Goal: Task Accomplishment & Management: Manage account settings

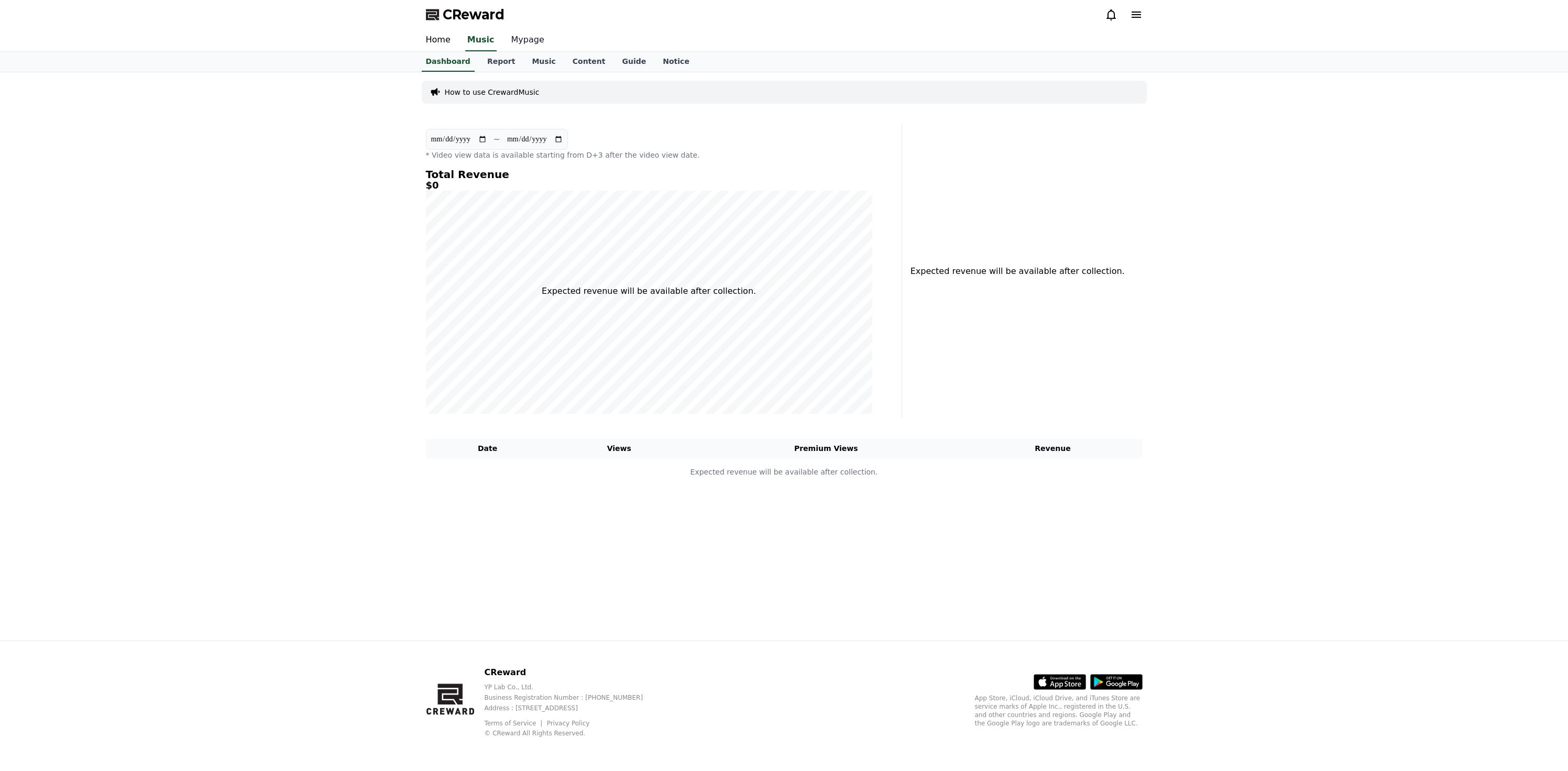
click at [517, 38] on link "Mypage" at bounding box center [527, 41] width 50 height 22
select select "**********"
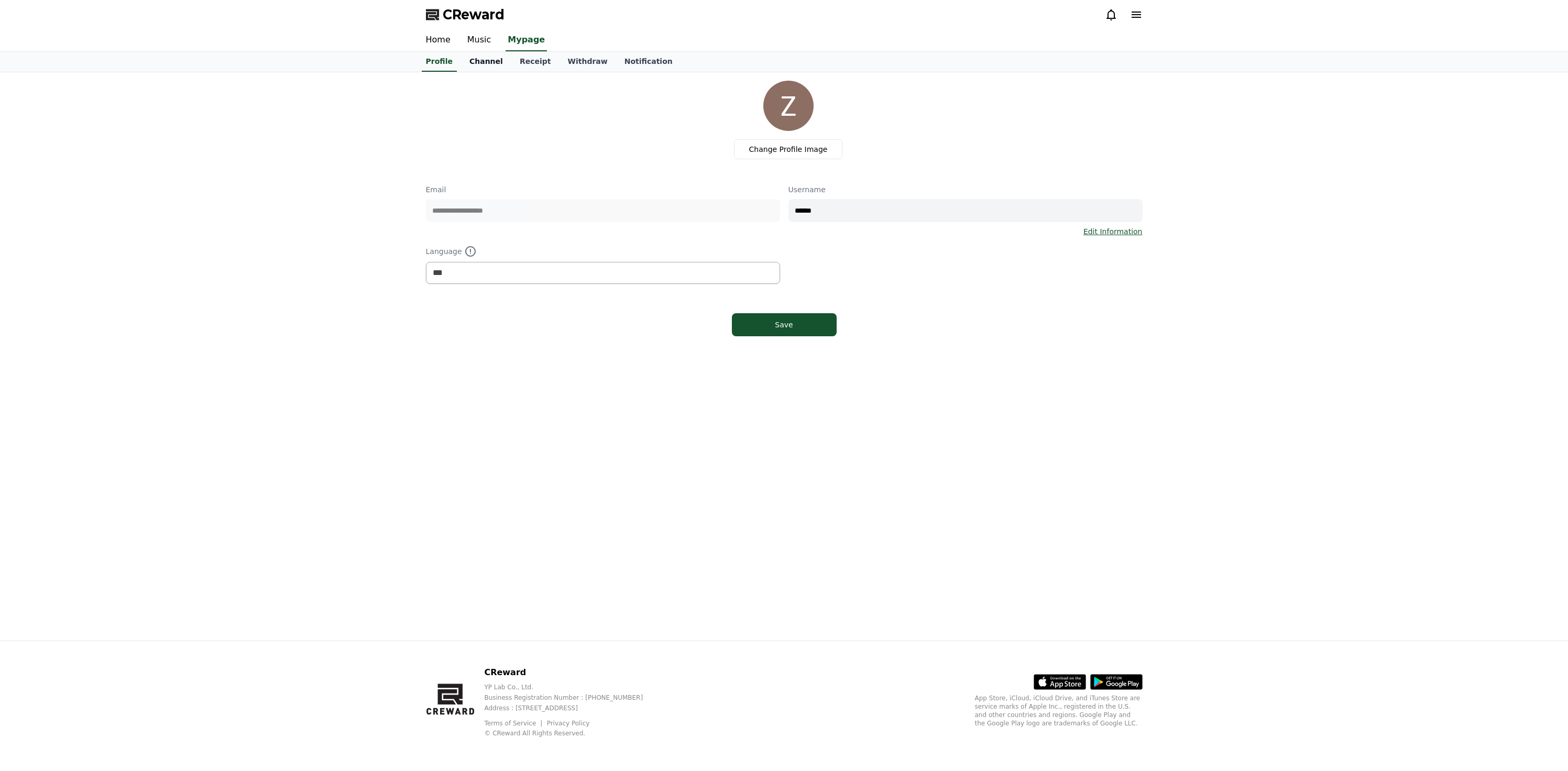
click at [474, 63] on link "Channel" at bounding box center [486, 62] width 50 height 20
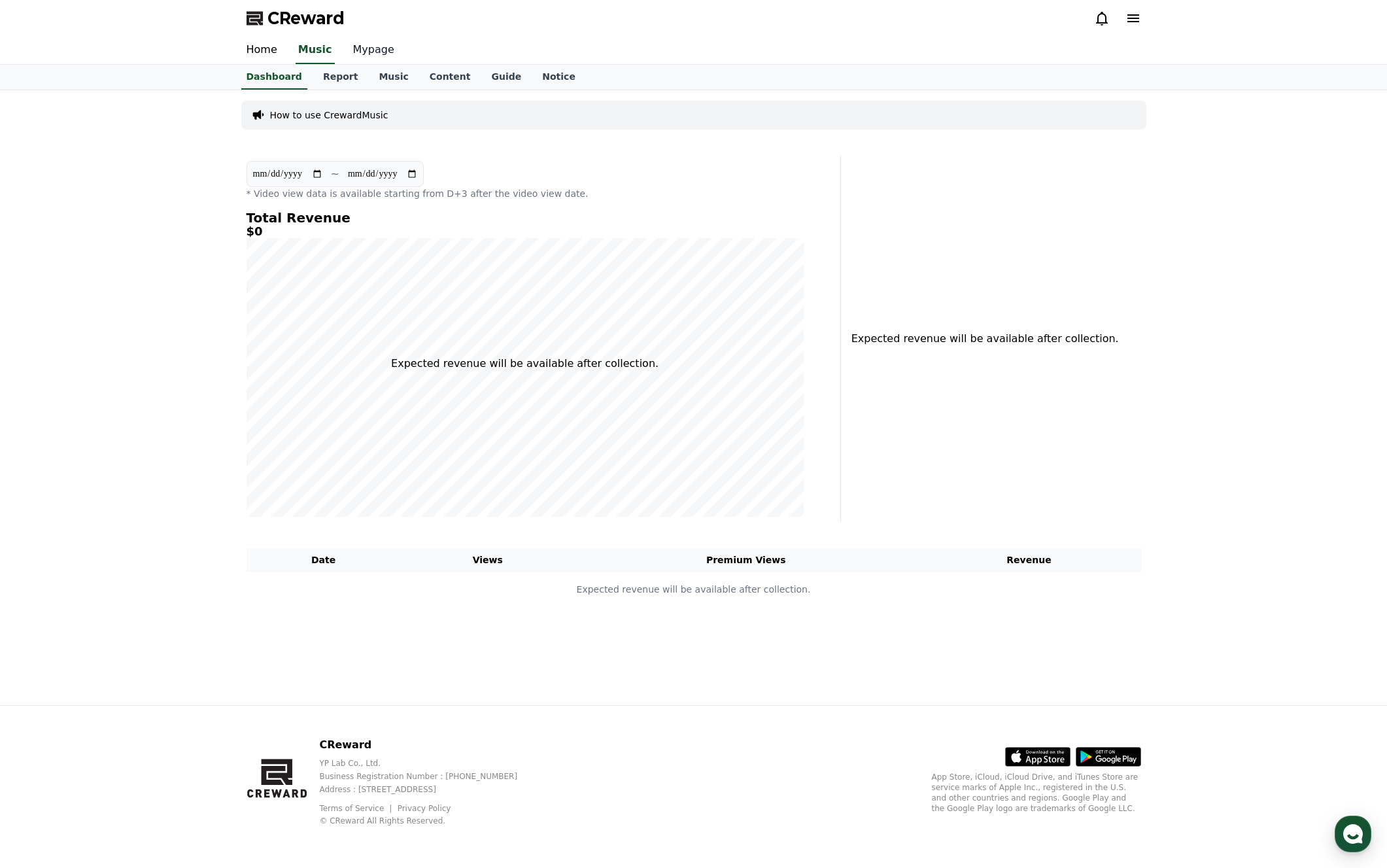
click at [368, 50] on link "Mypage" at bounding box center [373, 51] width 62 height 28
select select "**********"
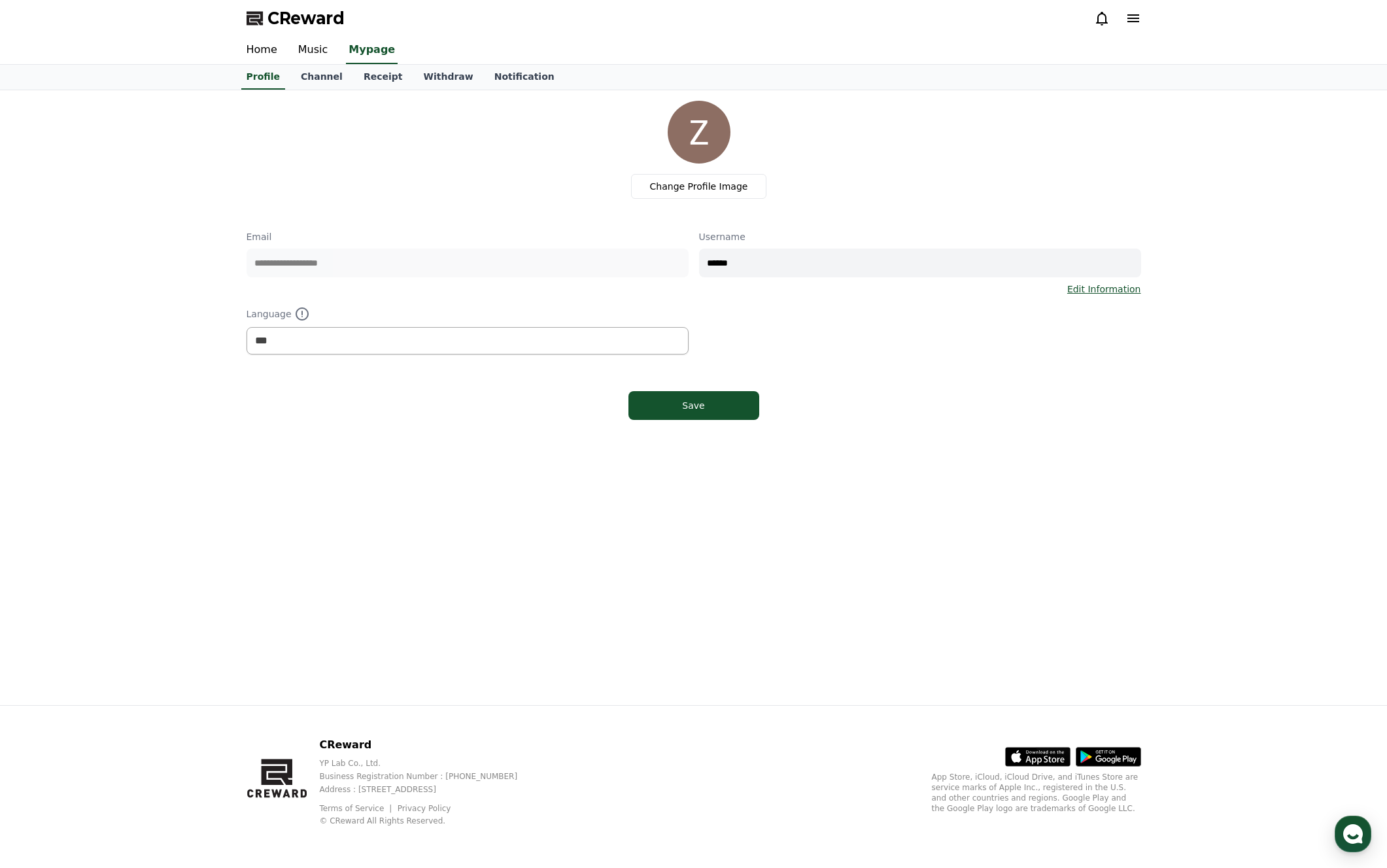
click at [329, 79] on link "Channel" at bounding box center [321, 77] width 63 height 25
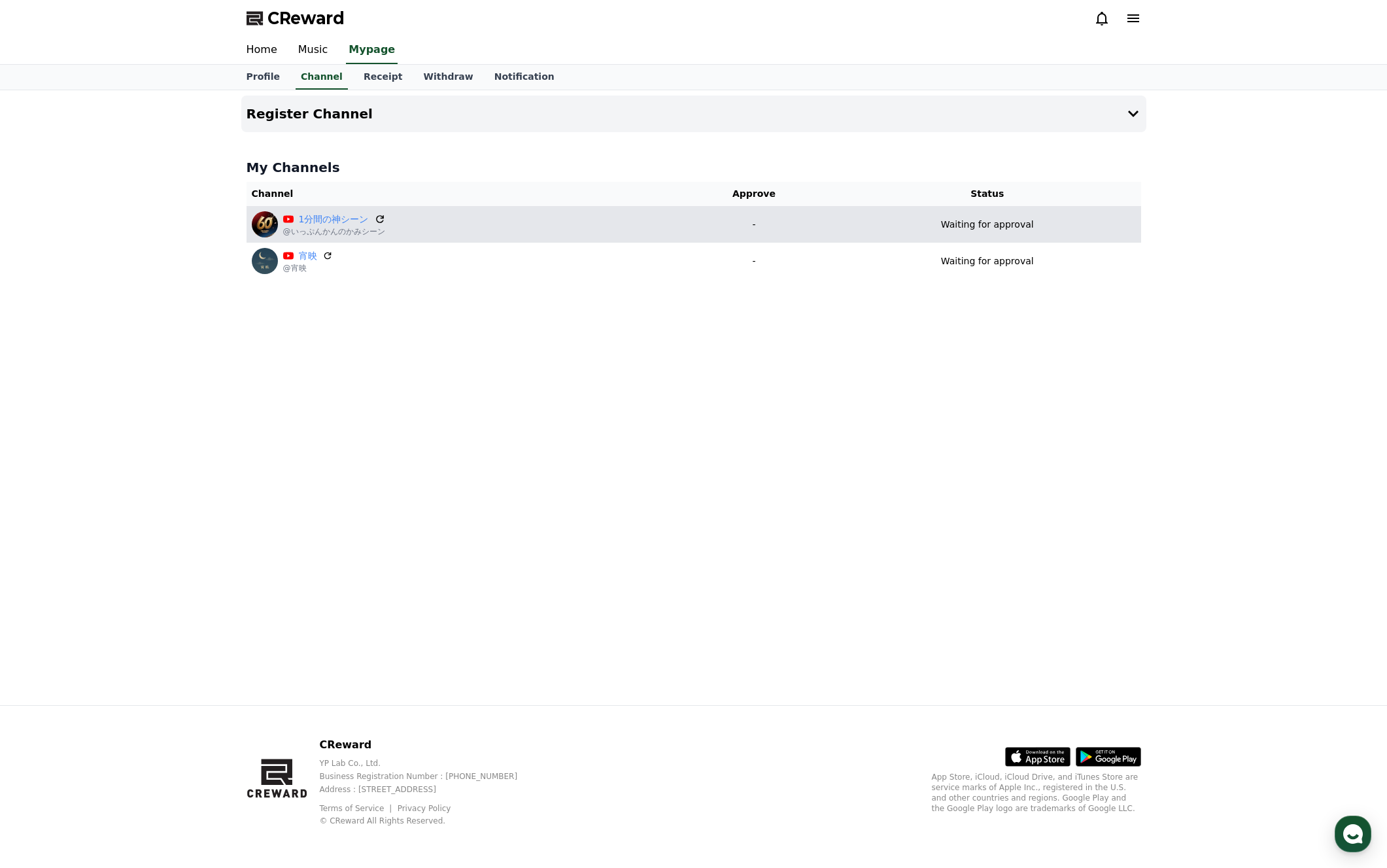
click at [376, 219] on icon at bounding box center [380, 219] width 8 height 8
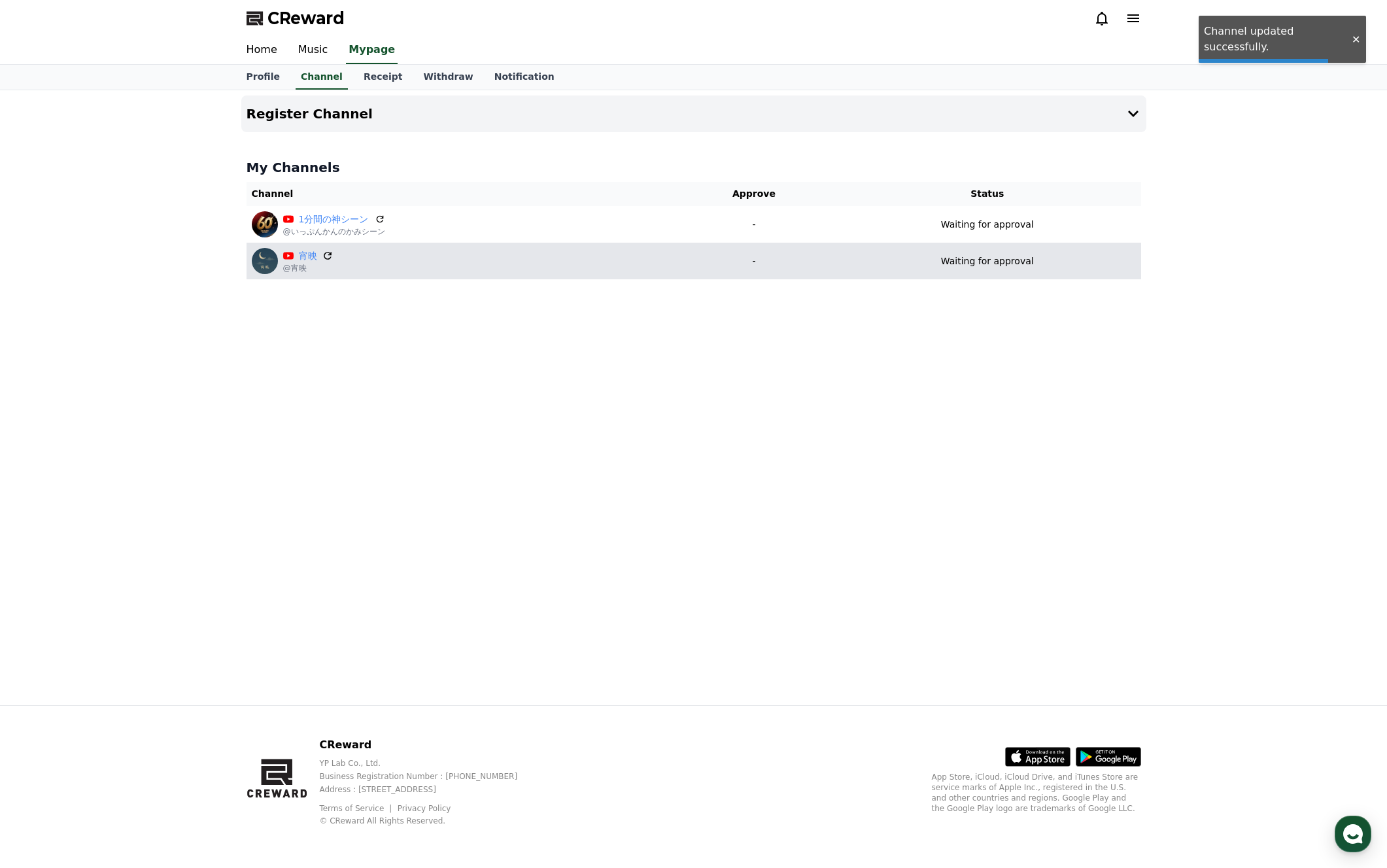
click at [327, 251] on icon at bounding box center [328, 255] width 12 height 12
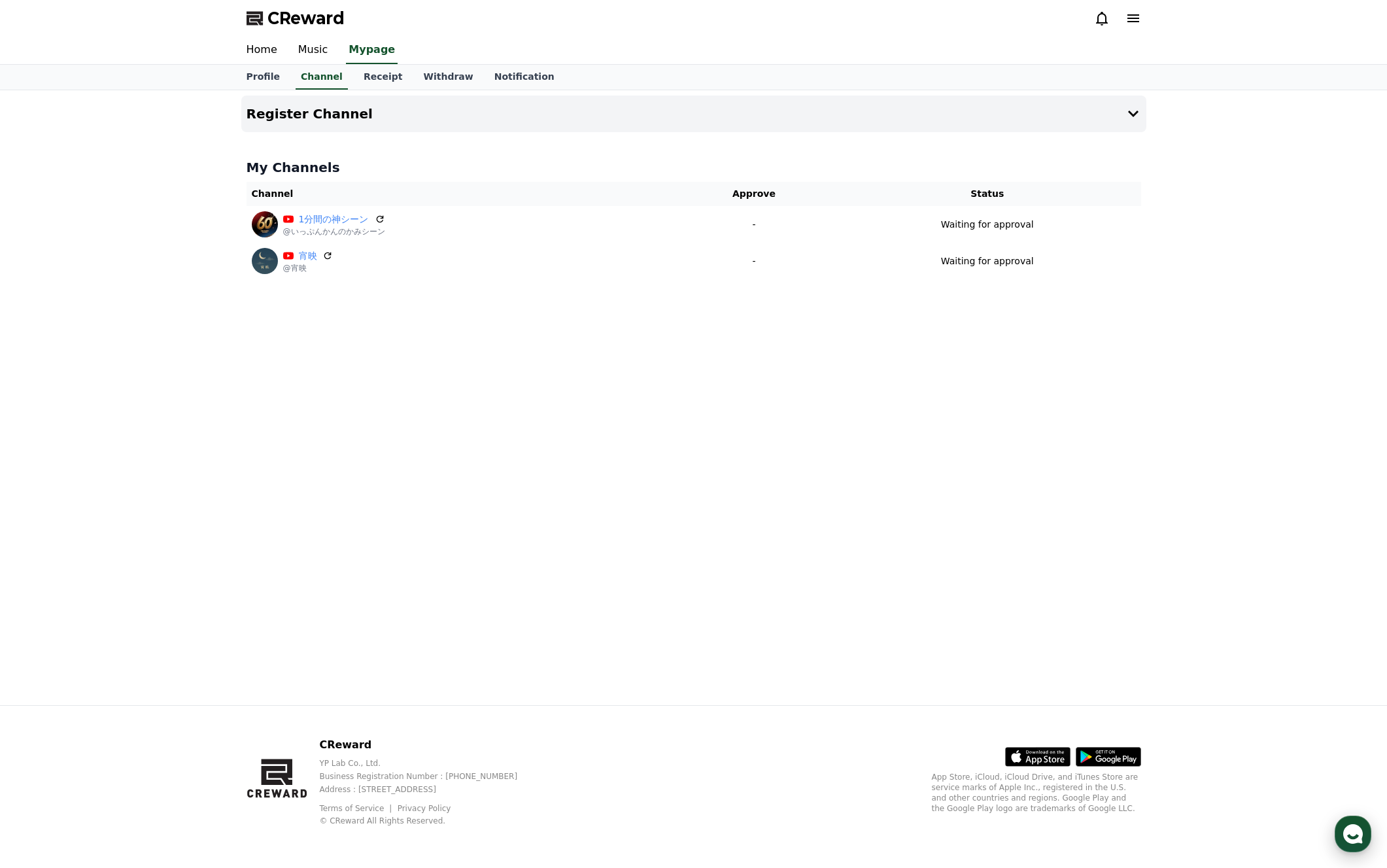
click at [1355, 829] on use "button" at bounding box center [1353, 834] width 20 height 20
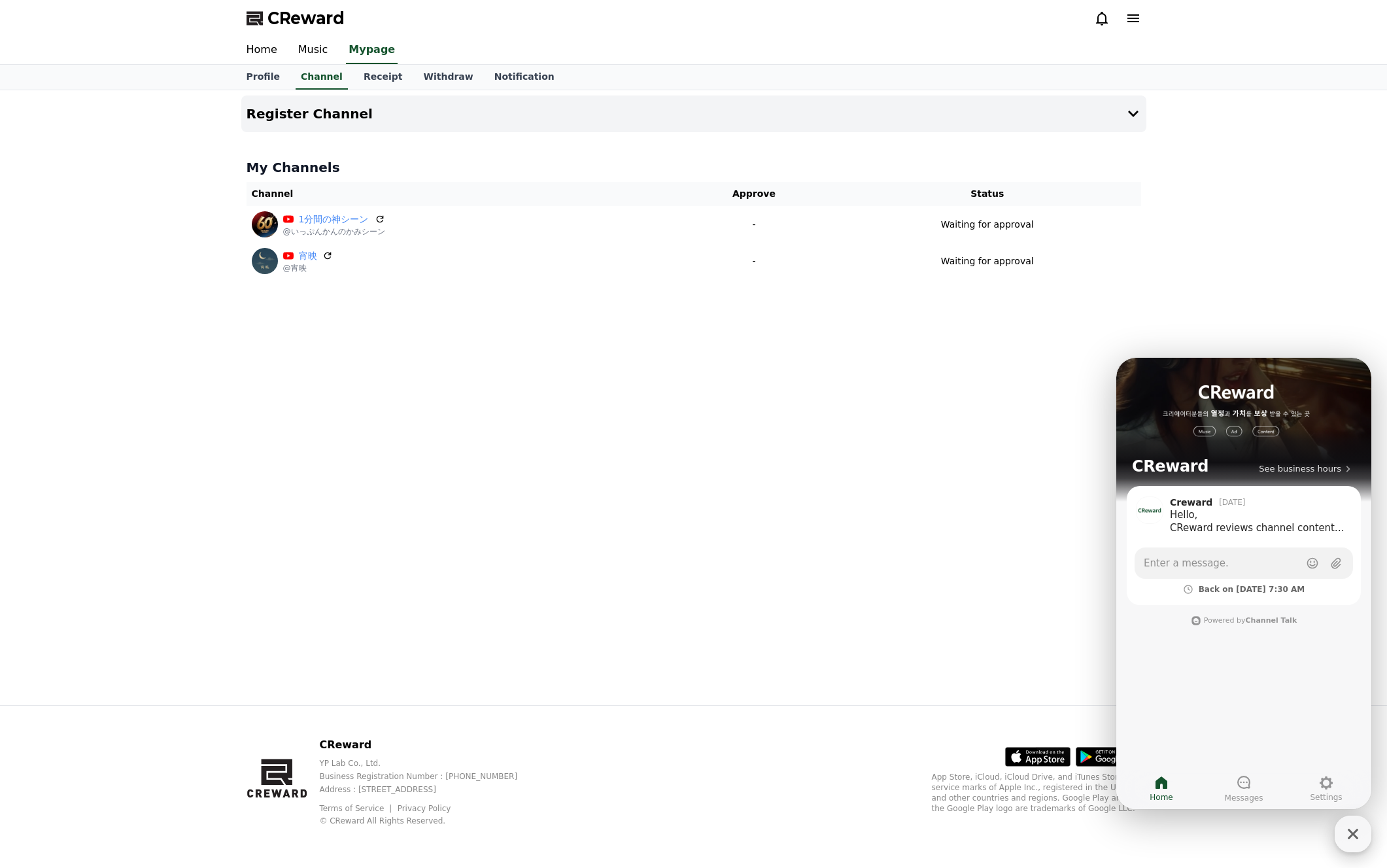
click at [1355, 827] on icon "button" at bounding box center [1353, 834] width 24 height 24
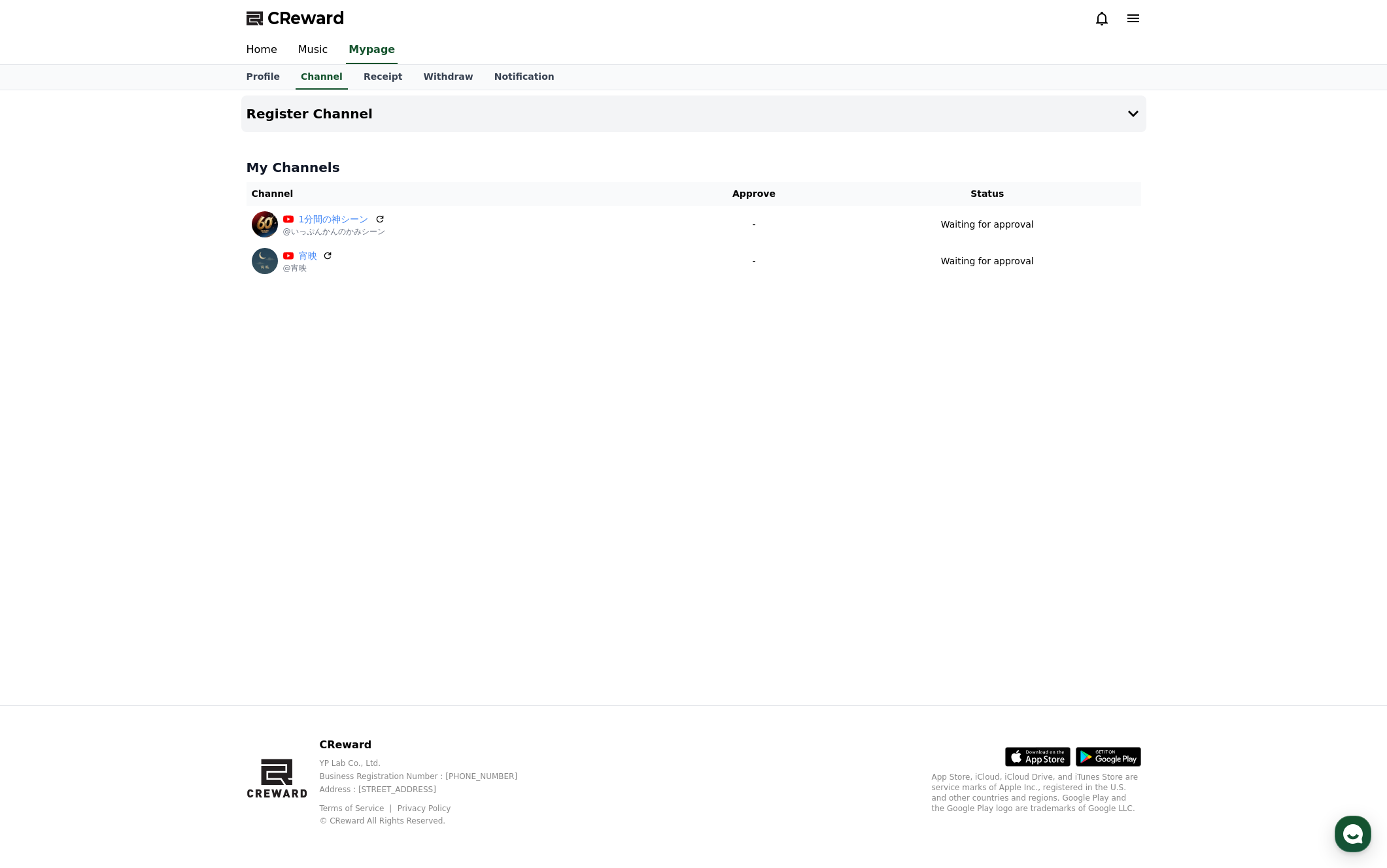
click at [988, 489] on div "Register Channel My Channels Channel Approve Status 1分間の神シーン @いっぷんかんのかみシーン - Wa…" at bounding box center [694, 397] width 916 height 615
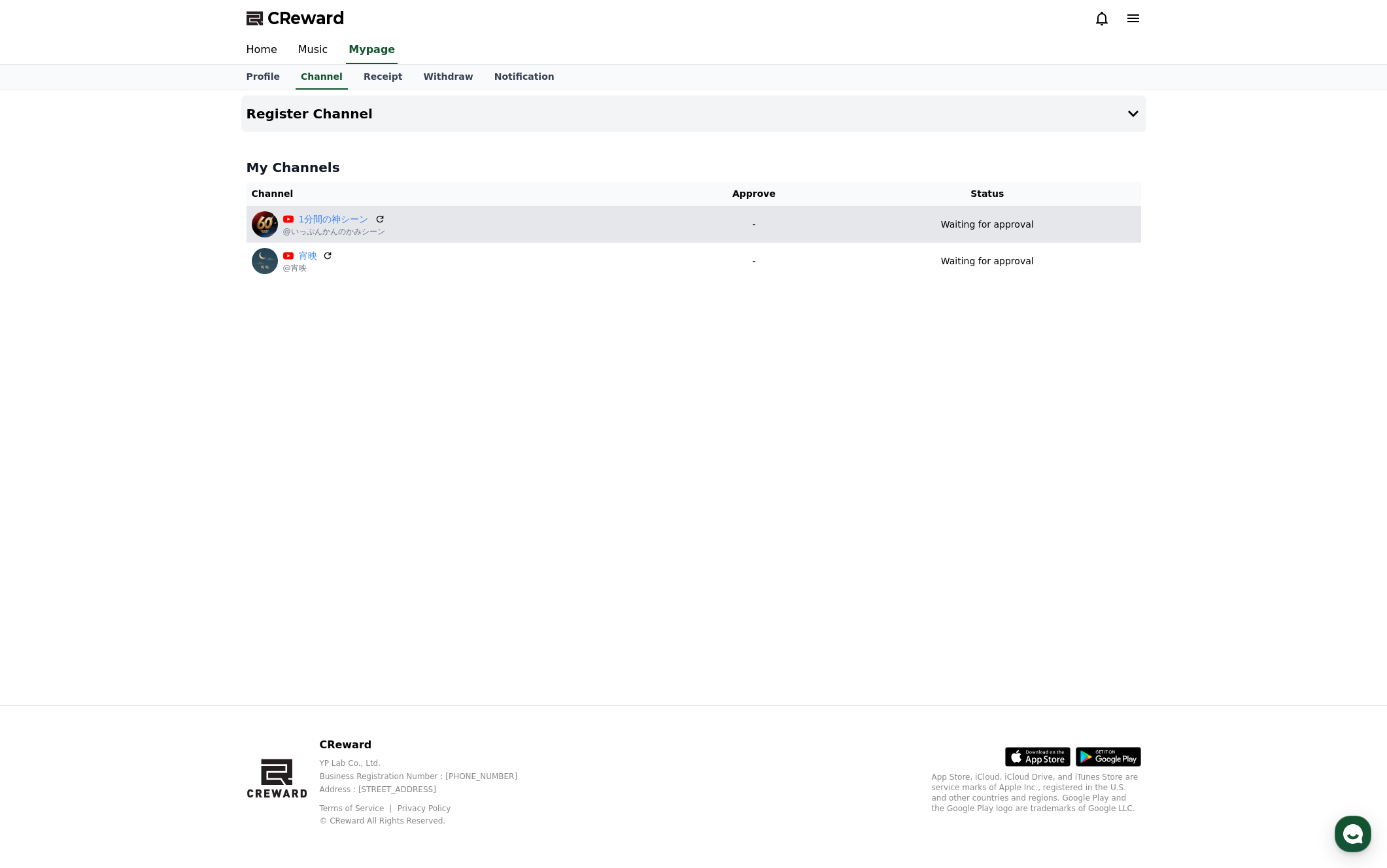
click at [289, 216] on icon at bounding box center [288, 218] width 10 height 7
click at [341, 216] on link "1分間の神シーン" at bounding box center [334, 219] width 71 height 14
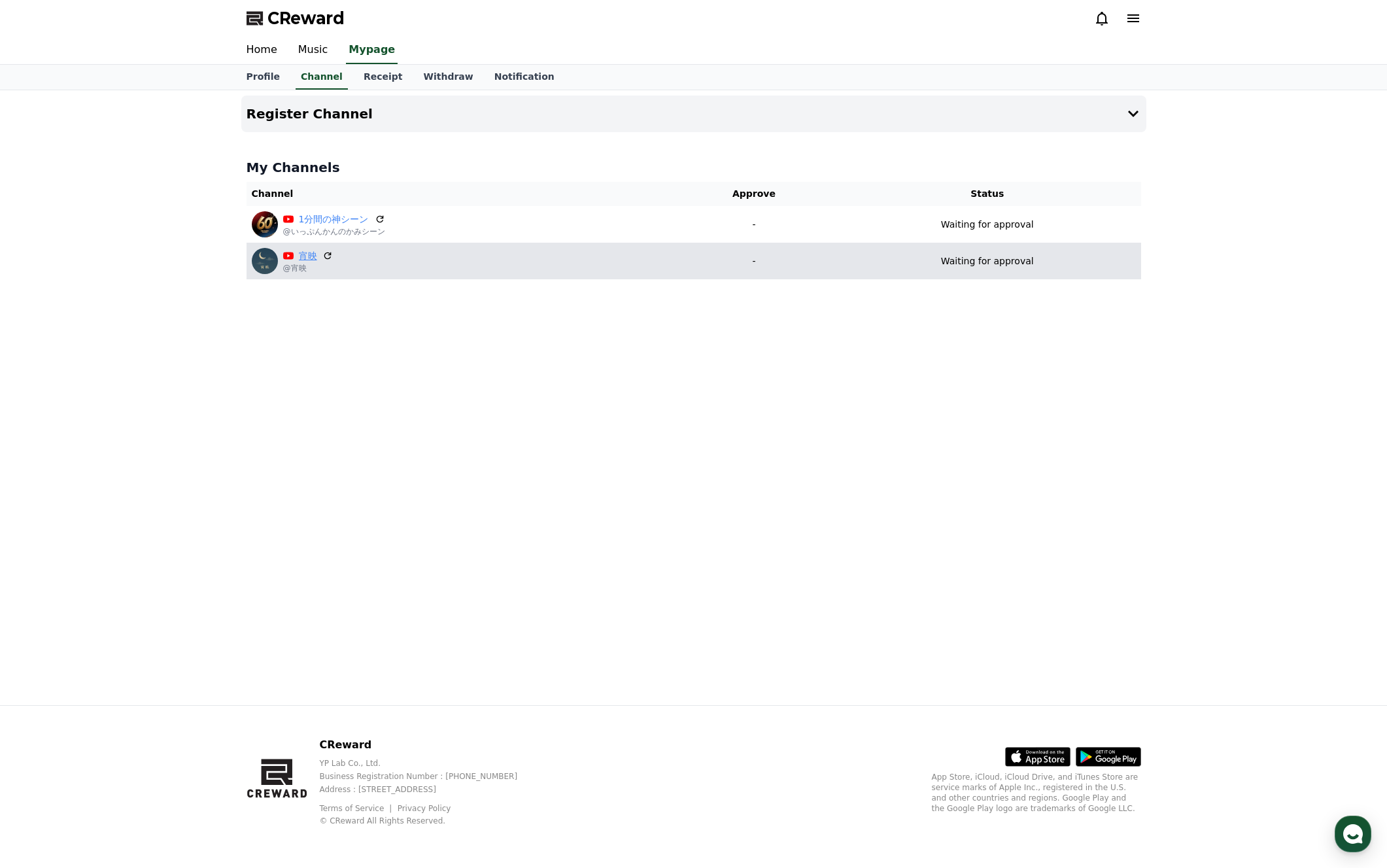
click at [307, 253] on link "宵映" at bounding box center [308, 256] width 18 height 14
